Goal: Information Seeking & Learning: Learn about a topic

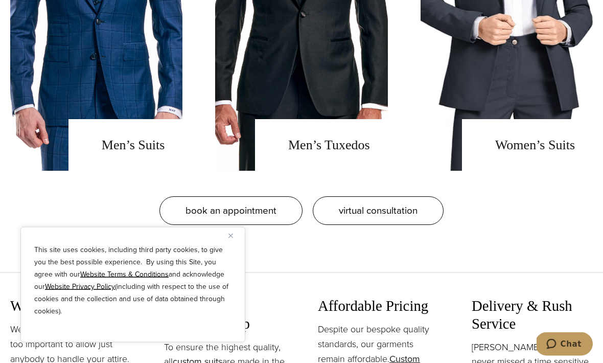
scroll to position [902, 0]
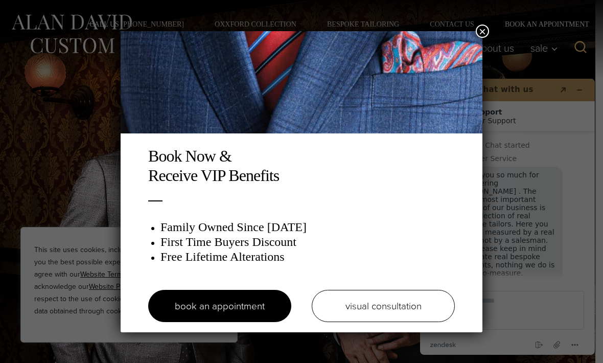
click at [484, 34] on button "×" at bounding box center [482, 31] width 13 height 13
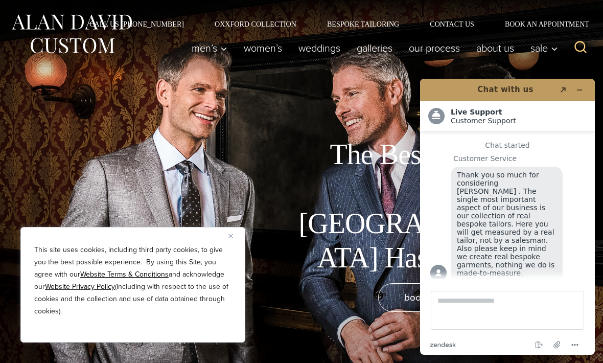
click at [500, 51] on link "About Us" at bounding box center [495, 48] width 54 height 20
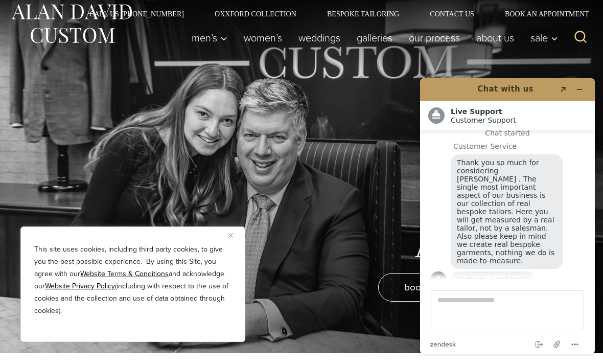
scroll to position [11, 0]
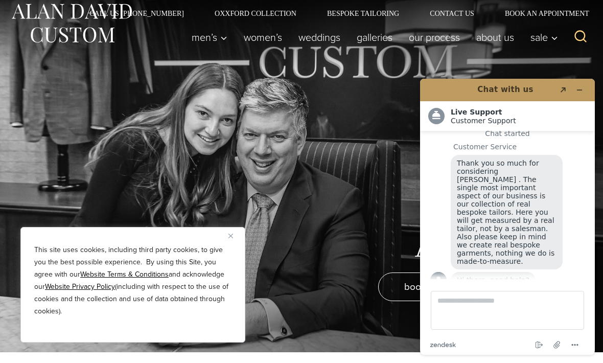
click at [259, 41] on link "Women’s" at bounding box center [262, 37] width 55 height 20
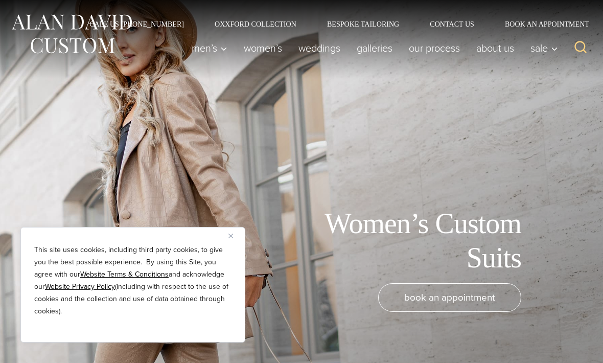
scroll to position [12, 0]
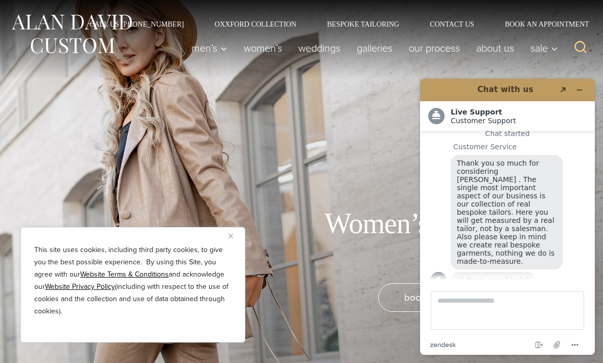
click at [375, 52] on link "Galleries" at bounding box center [374, 48] width 52 height 20
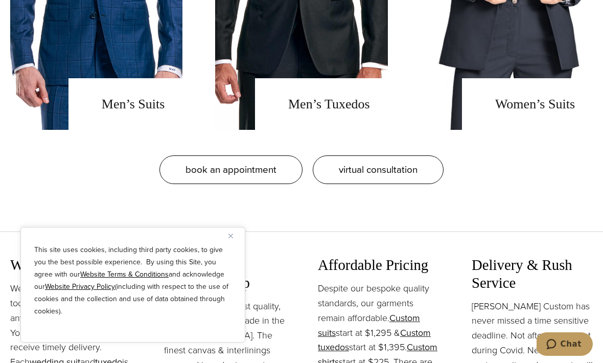
scroll to position [955, 0]
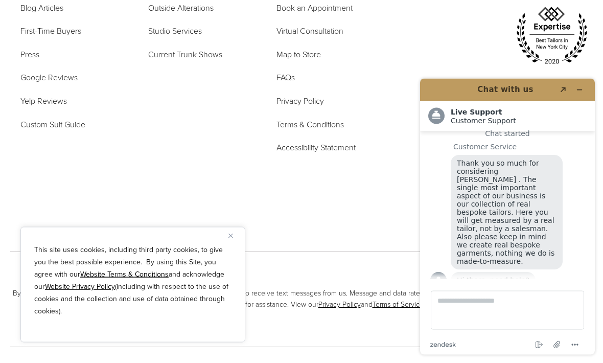
scroll to position [5876, 0]
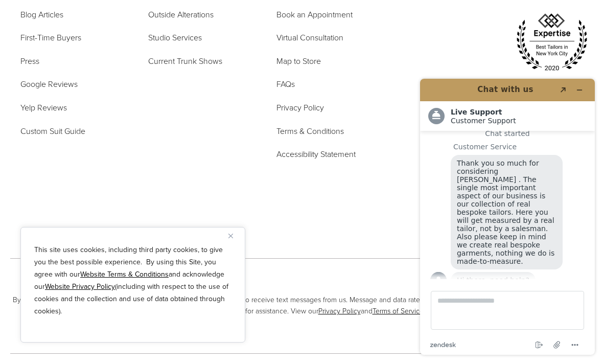
click at [34, 99] on ul "About Us Blog Articles First-Time Buyers Press Google Reviews Yelp Reviews Cust…" at bounding box center [71, 61] width 102 height 153
click at [31, 43] on span "First-Time Buyers" at bounding box center [50, 38] width 61 height 12
